Goal: Find specific page/section: Find specific page/section

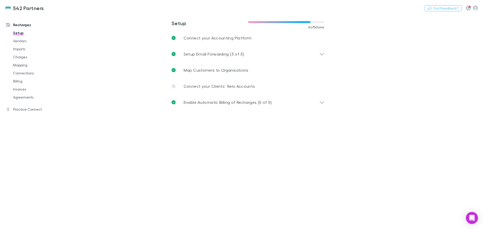
click at [23, 96] on link "Agreements" at bounding box center [38, 97] width 60 height 8
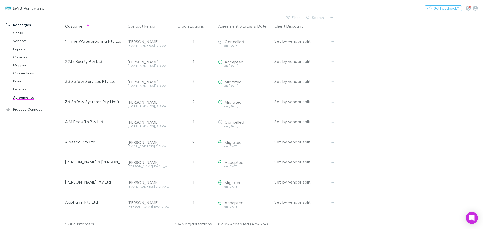
click at [315, 18] on button "Search" at bounding box center [315, 18] width 23 height 6
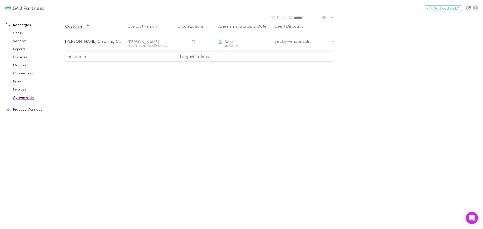
type input "******"
click at [0, 0] on button "Copy link" at bounding box center [0, 0] width 0 height 0
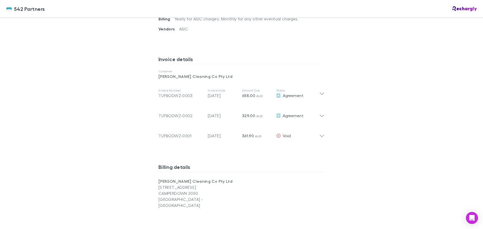
scroll to position [227, 0]
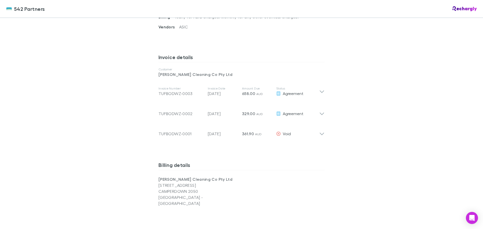
click at [322, 133] on icon at bounding box center [321, 132] width 5 height 10
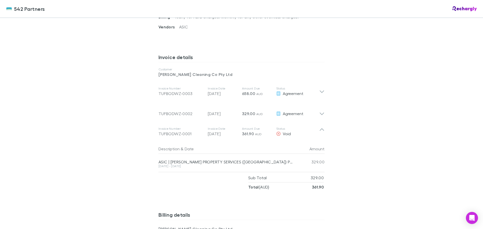
click at [322, 133] on icon at bounding box center [321, 132] width 5 height 10
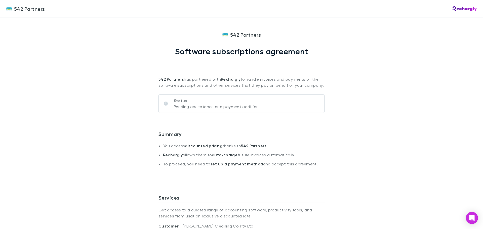
scroll to position [0, 0]
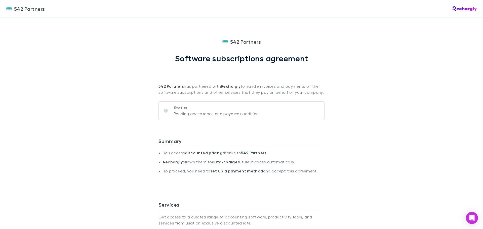
drag, startPoint x: 411, startPoint y: 102, endPoint x: 372, endPoint y: 96, distance: 39.7
click at [402, 100] on div "542 Partners 542 Partners Software subscriptions agreement 542 Partners has par…" at bounding box center [241, 114] width 483 height 229
